Goal: Task Accomplishment & Management: Complete application form

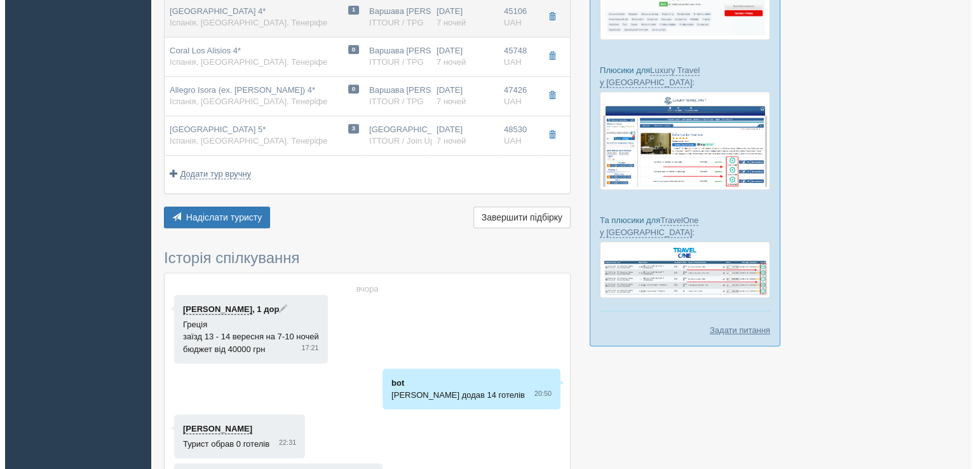
scroll to position [572, 0]
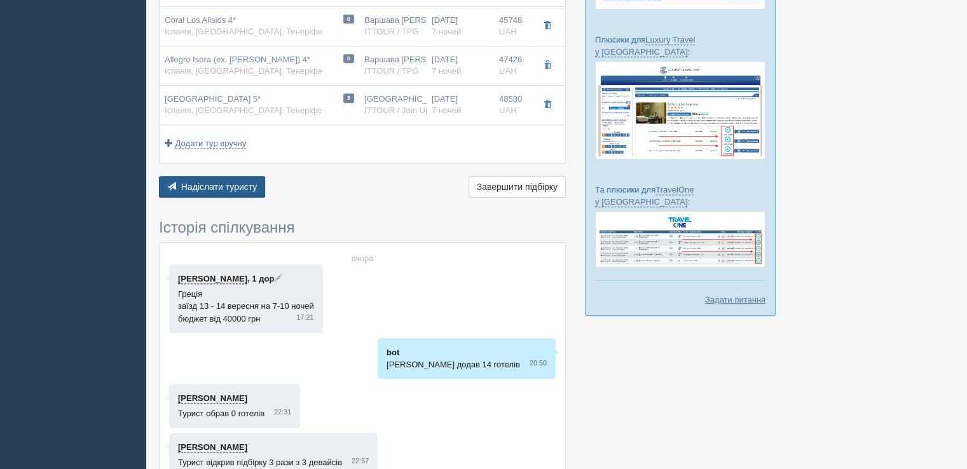
click at [224, 186] on span "Надіслати туристу" at bounding box center [219, 187] width 76 height 10
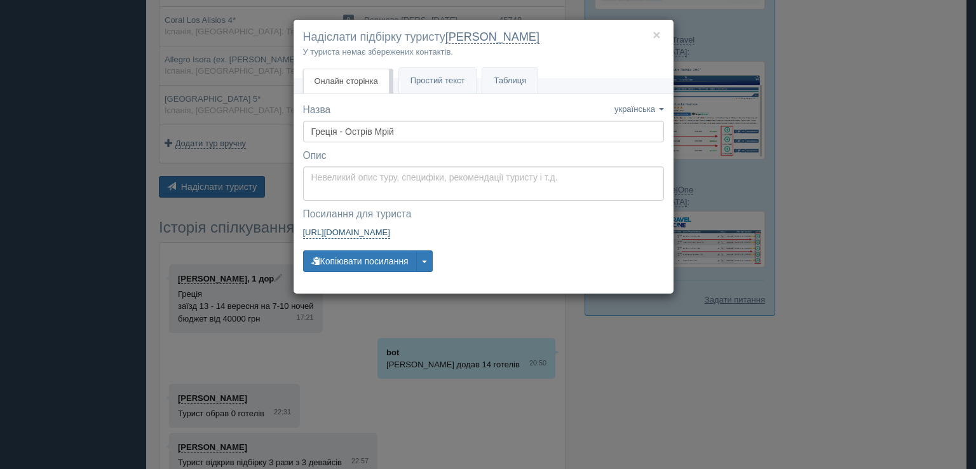
click at [379, 228] on link "https://tourist.xo.ua/a/1683873684/2610687106/l8zcVoXQTL" at bounding box center [346, 232] width 87 height 13
click at [660, 34] on button "×" at bounding box center [657, 34] width 8 height 13
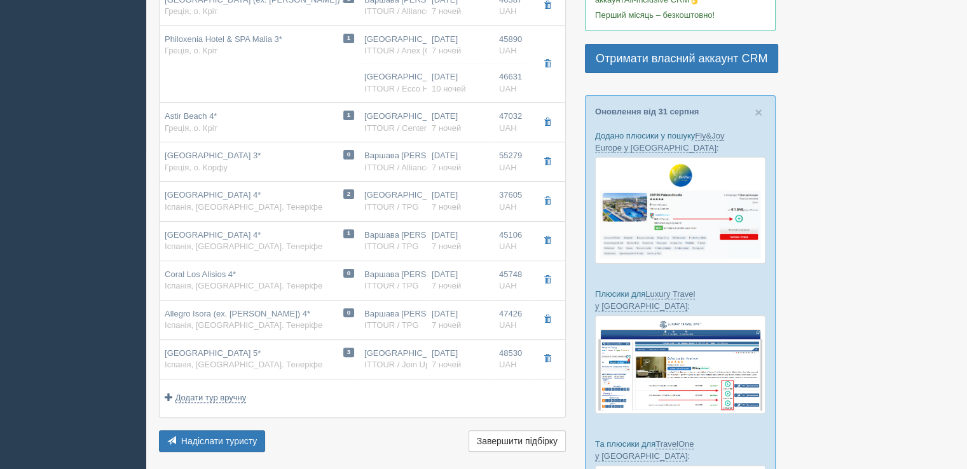
scroll to position [0, 0]
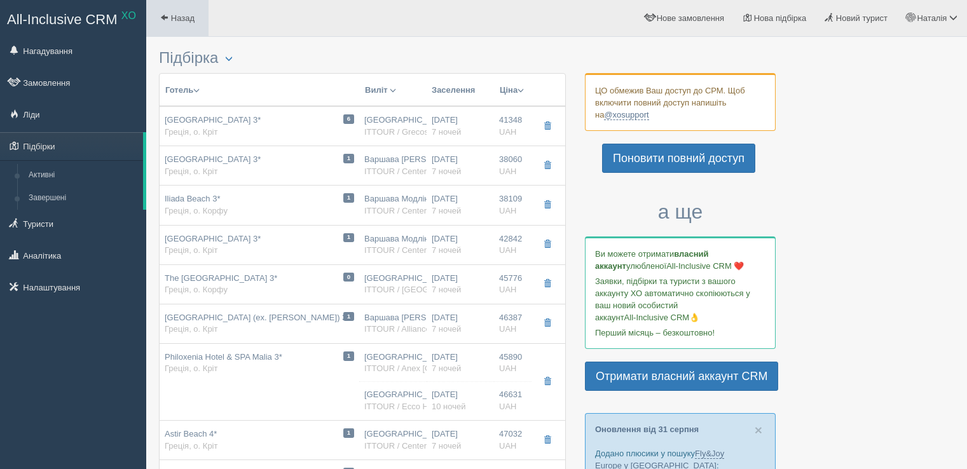
click at [166, 16] on span at bounding box center [164, 17] width 8 height 8
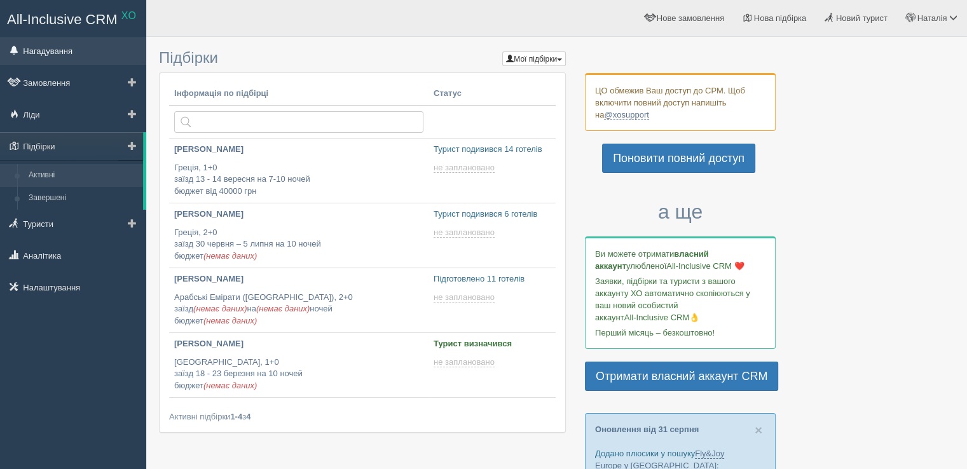
click at [39, 52] on link "Нагадування" at bounding box center [73, 51] width 146 height 28
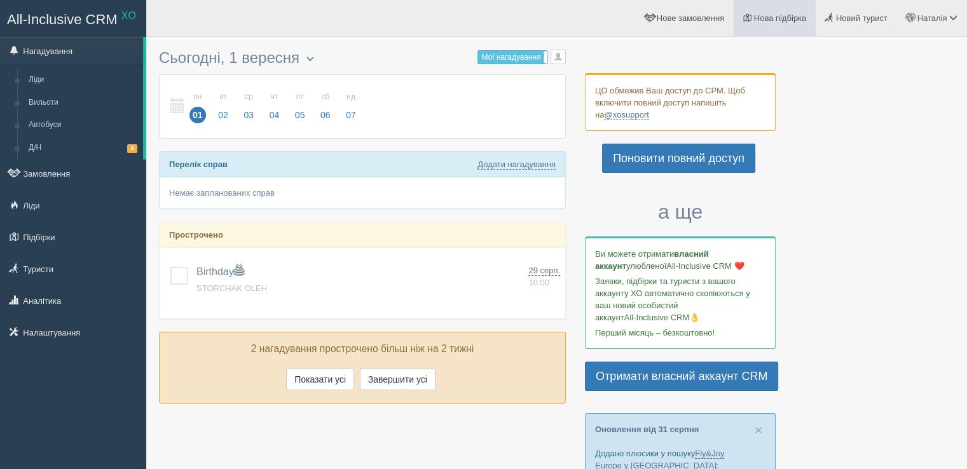
click at [770, 14] on span "Нова підбірка" at bounding box center [780, 18] width 53 height 10
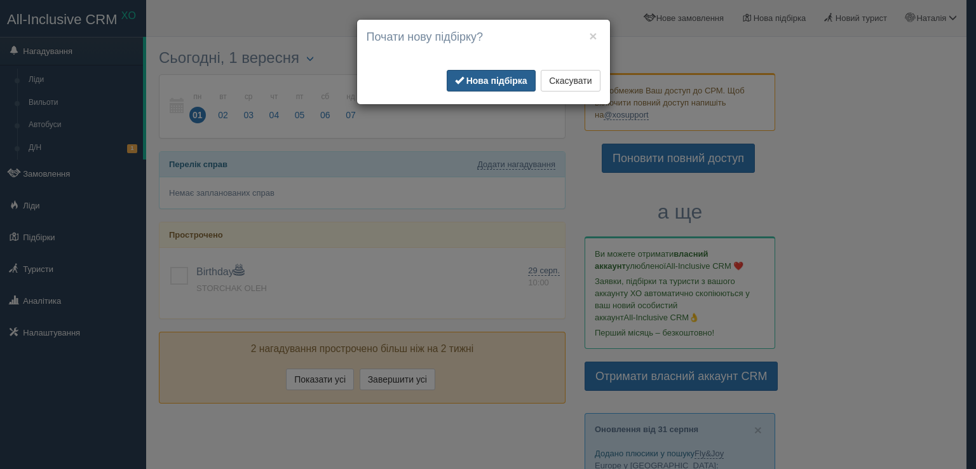
click at [498, 81] on b "Нова підбірка" at bounding box center [496, 81] width 61 height 10
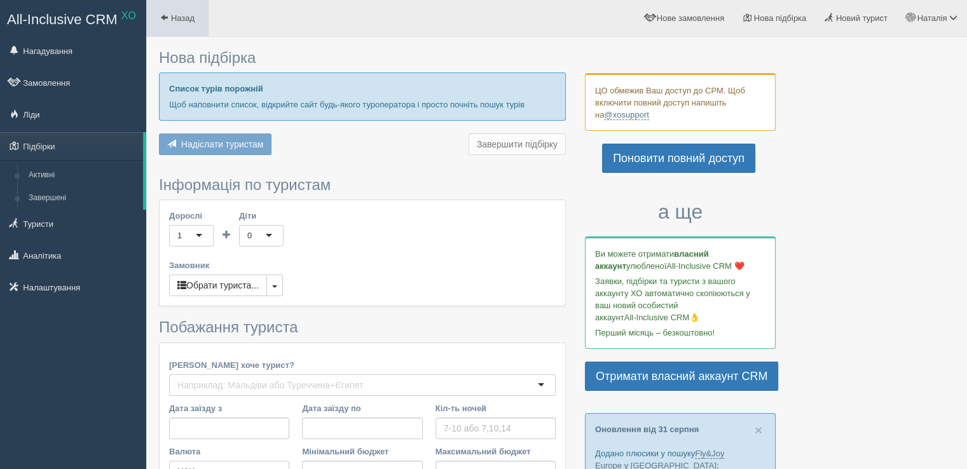
click at [160, 22] on span at bounding box center [164, 17] width 8 height 8
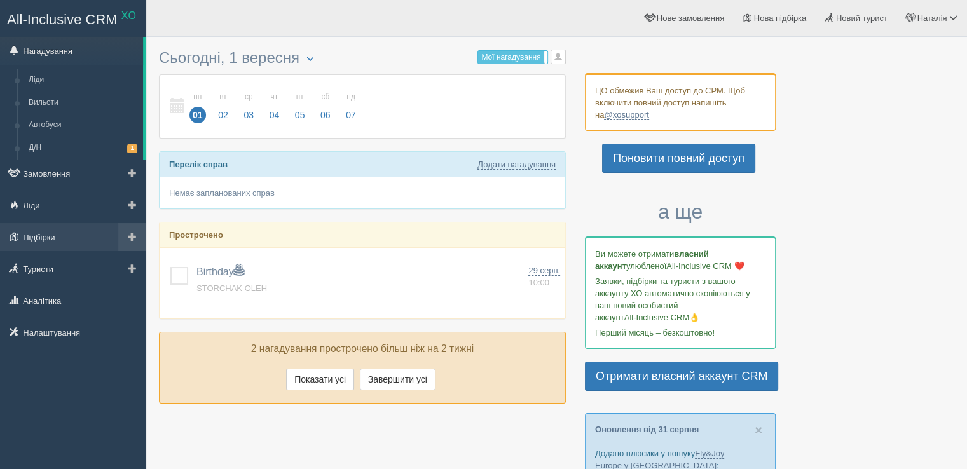
click at [48, 227] on link "Підбірки" at bounding box center [73, 237] width 146 height 28
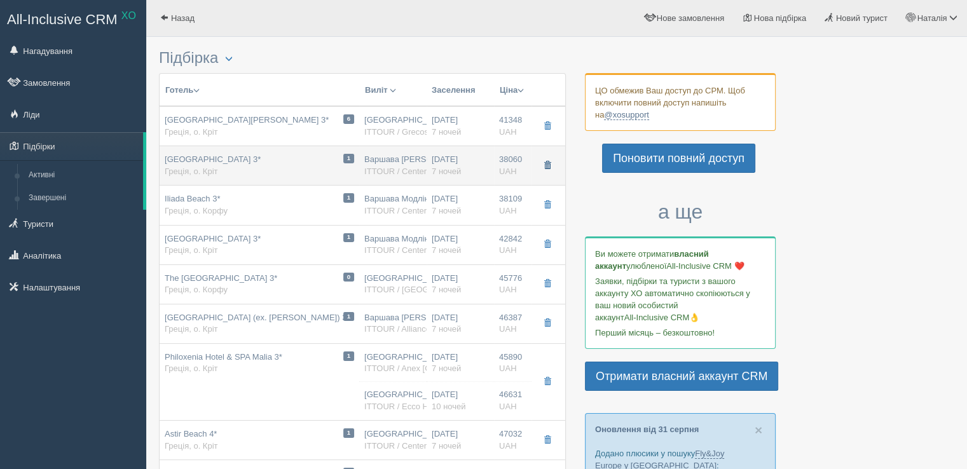
click at [544, 161] on span "button" at bounding box center [547, 165] width 8 height 8
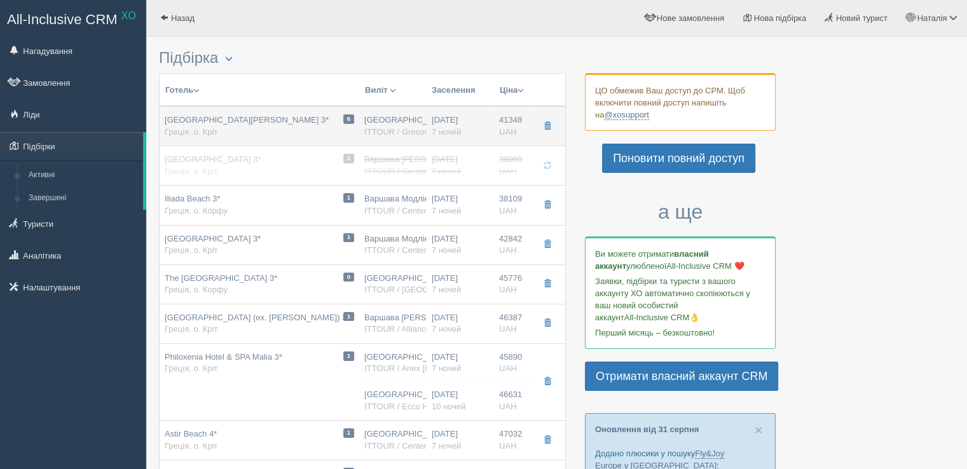
click at [255, 123] on div "6 [GEOGRAPHIC_DATA][PERSON_NAME] 3* Греція, о. Кріт" at bounding box center [259, 126] width 189 height 24
type input "[GEOGRAPHIC_DATA][PERSON_NAME] 3*"
type input "Греція"
type input "о. [GEOGRAPHIC_DATA]"
type input "41348.00"
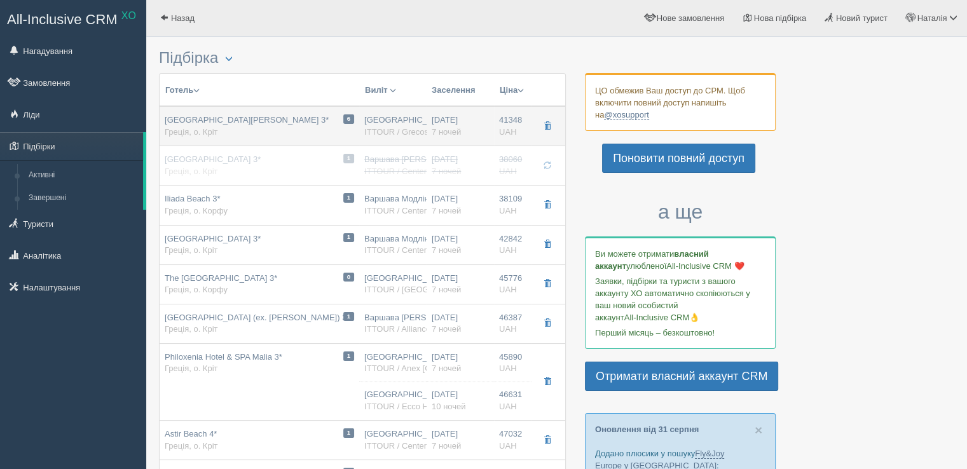
type input "[GEOGRAPHIC_DATA]"
type input "7"
type input "Pokój 1-Os."
type input "AI"
type input "ITTOUR / Grecos Holiday"
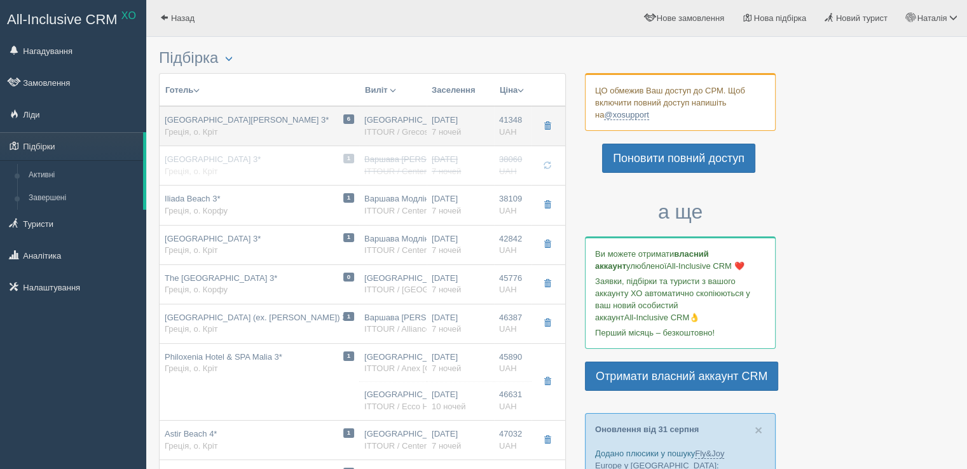
type input "[URL][DOMAIN_NAME]"
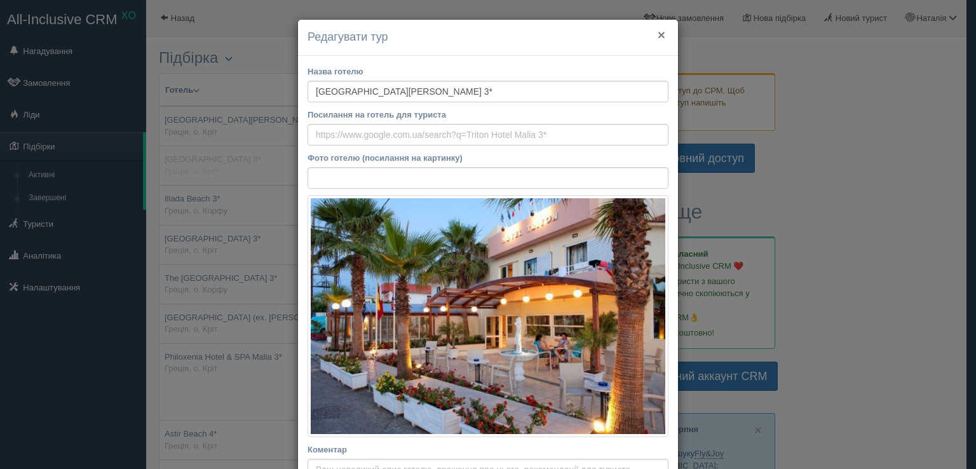
click at [658, 34] on button "×" at bounding box center [662, 34] width 8 height 13
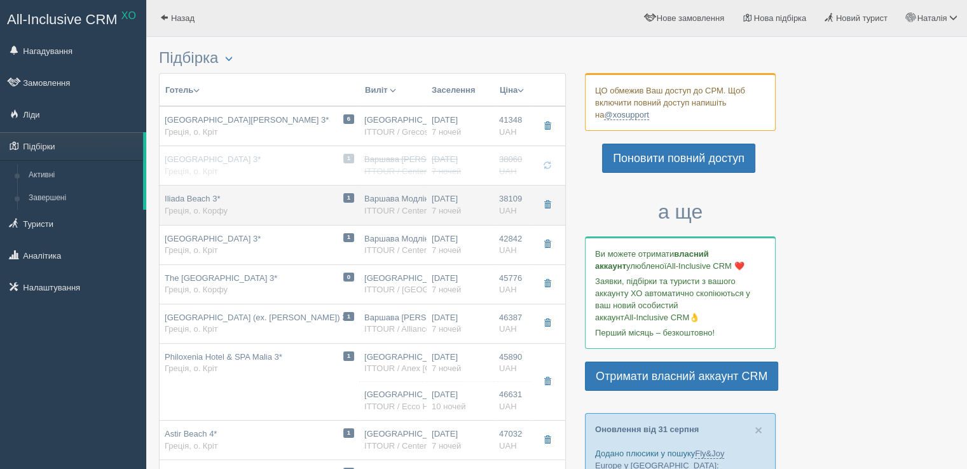
click at [222, 207] on span "Греція, о. Корфу" at bounding box center [196, 211] width 63 height 10
type input "Iliada Beach 3*"
type textarea "Без трансфера, будемо бронювати окремо"
type input "о. Корфу"
type input "38109.00"
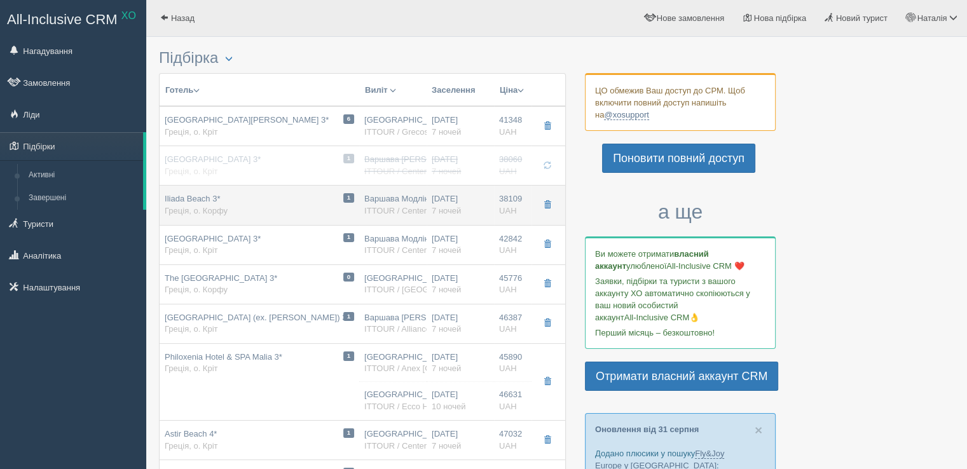
type input "Варшава Модлін WMI"
type input "[PERSON_NAME] CFU"
type input "15:30"
type input "18:50"
type input "Ryanair"
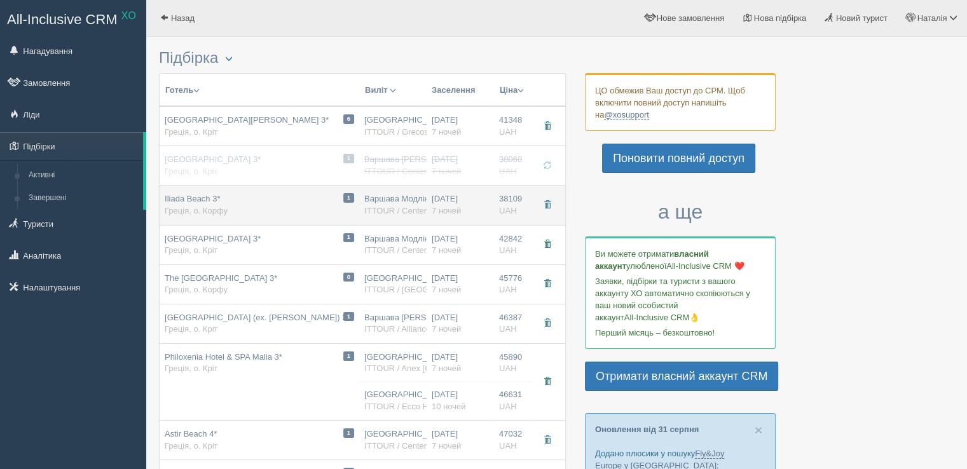
type input "19:15"
type input "20:40"
type input "Single [GEOGRAPHIC_DATA] Garden Inland View"
type input "BB"
type input "ITTOUR / Center Travel"
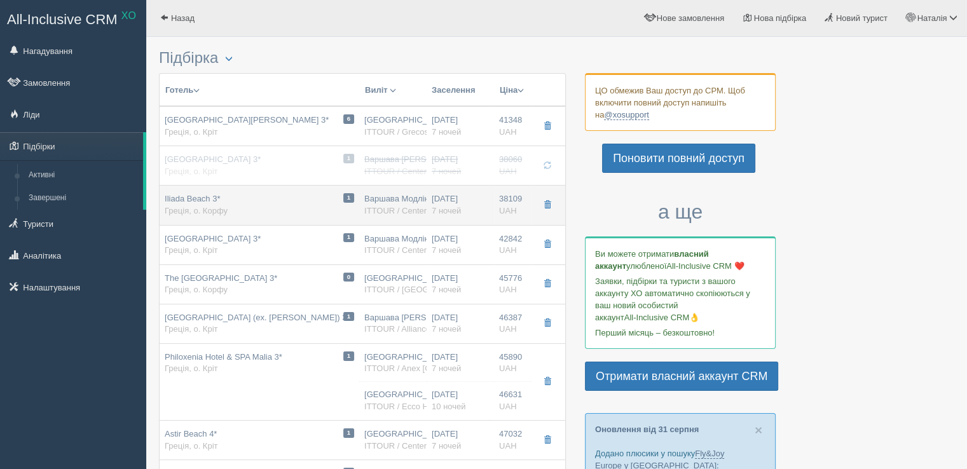
type input "[URL][DOMAIN_NAME]"
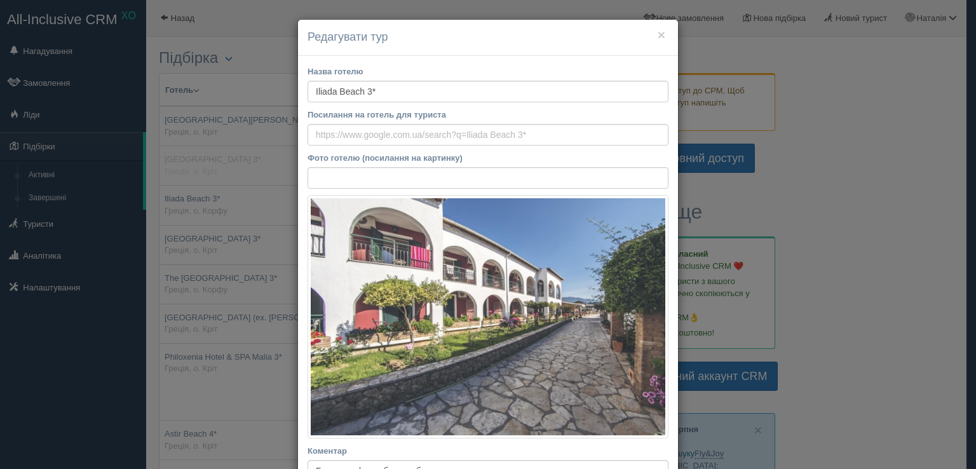
click at [651, 35] on h4 "Редагувати тур" at bounding box center [488, 37] width 361 height 17
click at [658, 34] on button "×" at bounding box center [662, 34] width 8 height 13
